Goal: Transaction & Acquisition: Purchase product/service

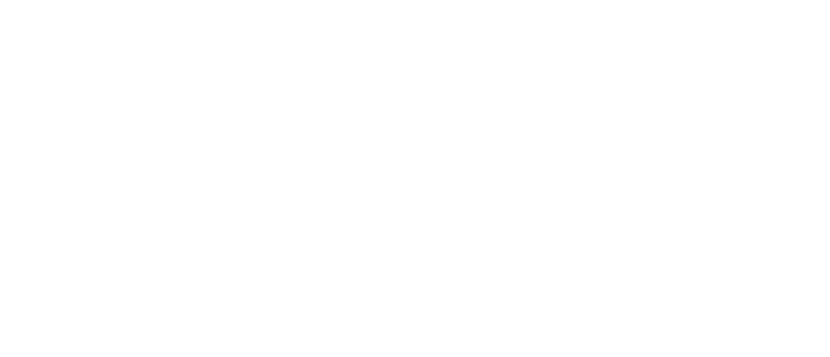
select select "*"
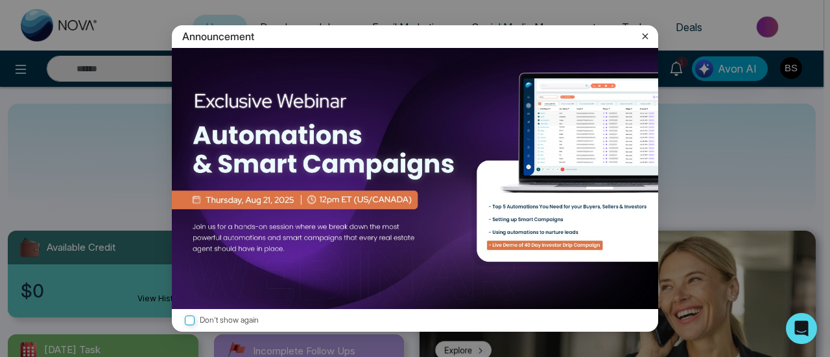
click at [644, 33] on icon at bounding box center [645, 36] width 13 height 13
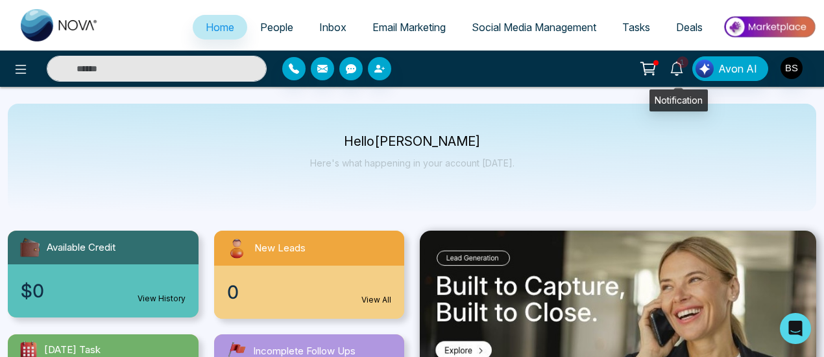
click at [677, 69] on icon at bounding box center [677, 69] width 14 height 14
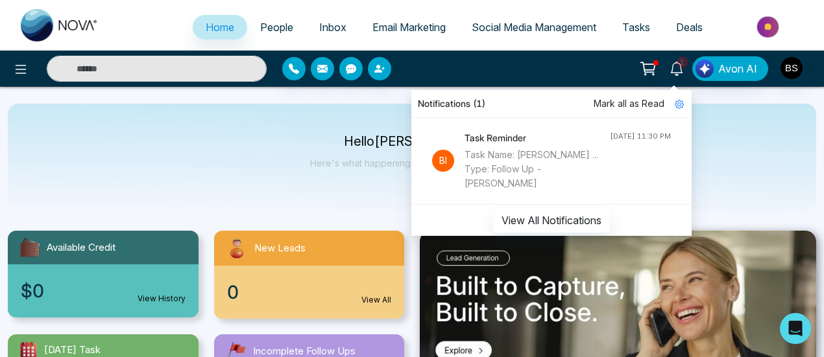
click at [657, 68] on icon at bounding box center [648, 69] width 18 height 18
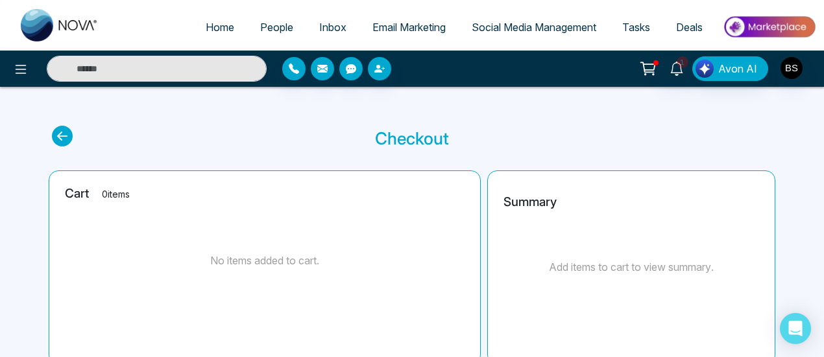
click at [232, 280] on div "No items added to cart." at bounding box center [265, 260] width 400 height 97
click at [206, 25] on span "Home" at bounding box center [220, 27] width 29 height 13
select select "*"
